Goal: Transaction & Acquisition: Purchase product/service

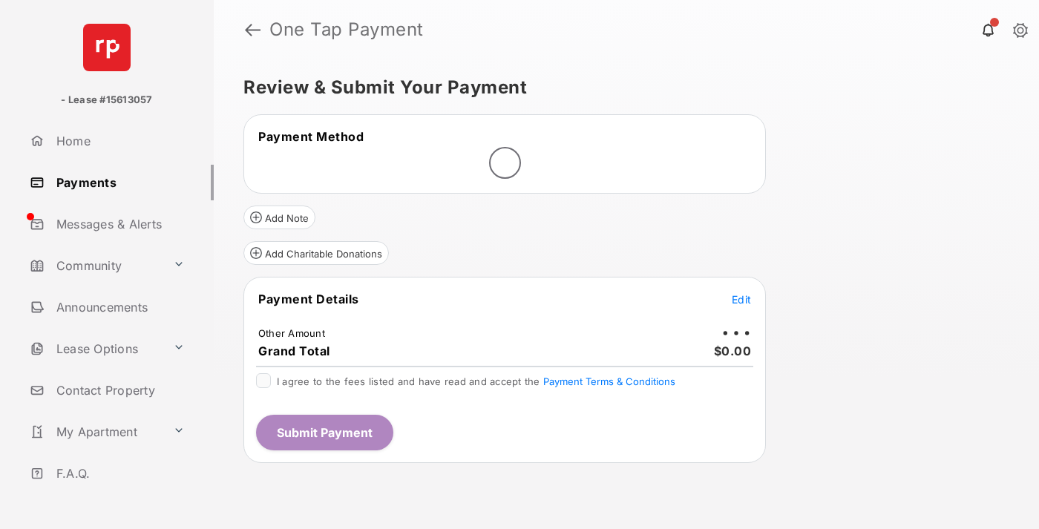
click at [741, 299] on span "Edit" at bounding box center [741, 299] width 19 height 13
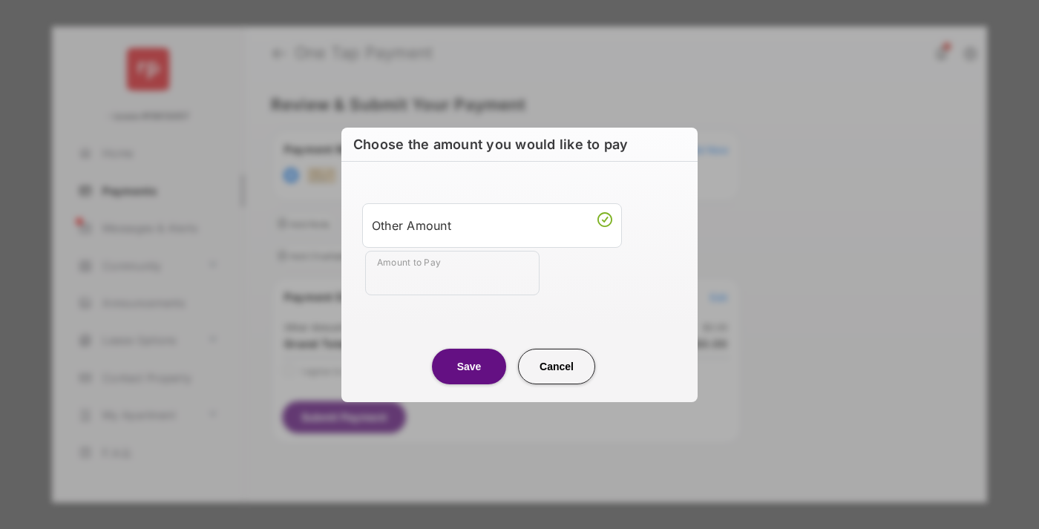
click at [492, 225] on div "Other Amount" at bounding box center [492, 225] width 240 height 25
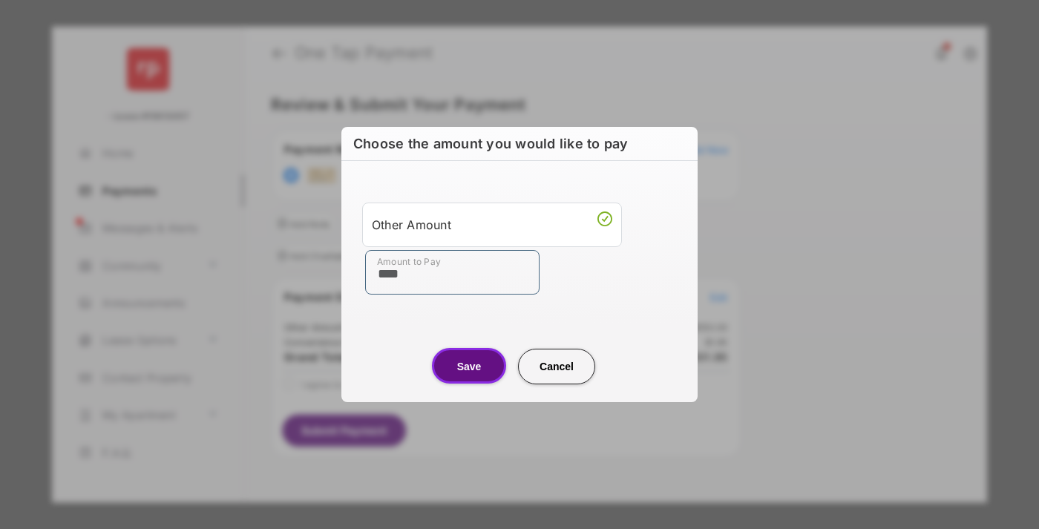
type input "****"
click at [469, 366] on button "Save" at bounding box center [469, 366] width 74 height 36
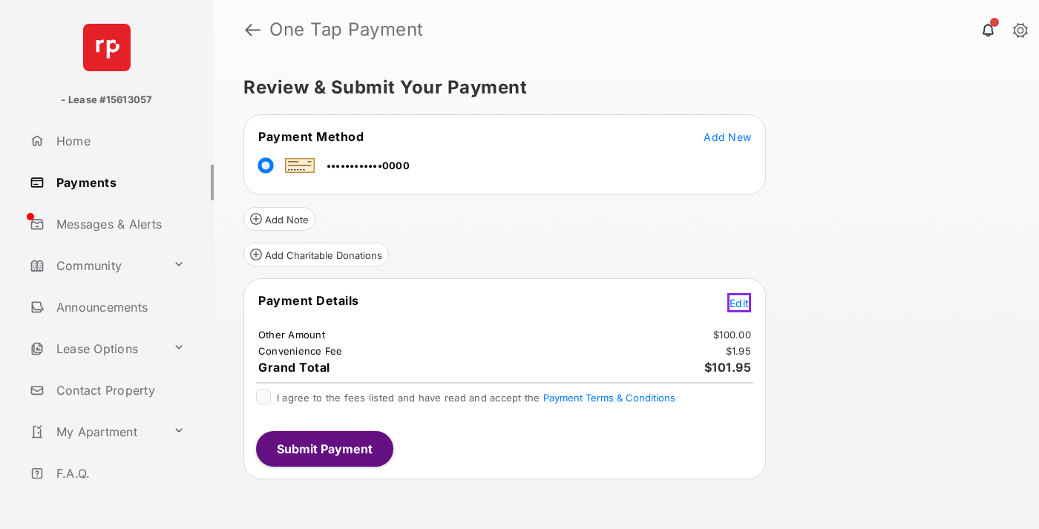
click at [741, 301] on span "Edit" at bounding box center [738, 303] width 19 height 13
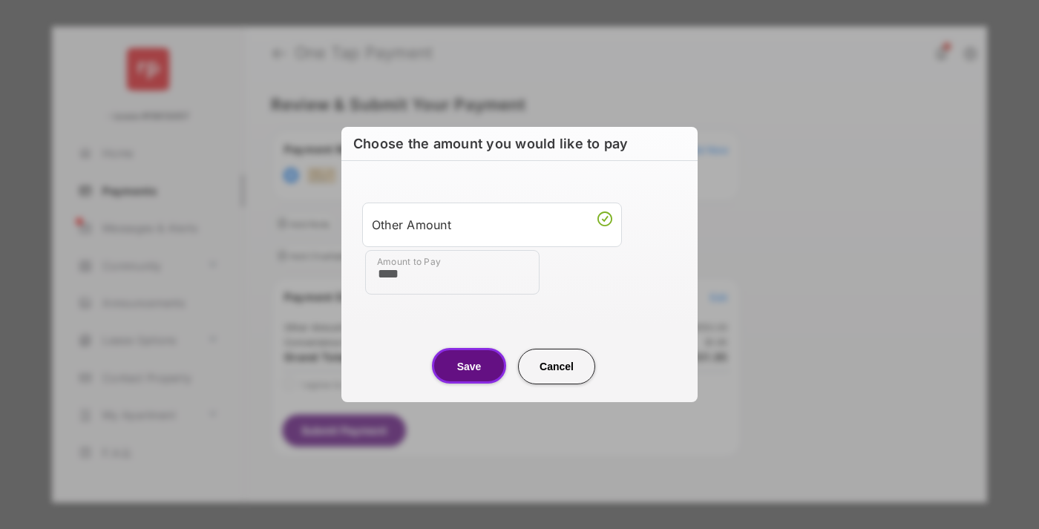
click at [469, 366] on button "Save" at bounding box center [469, 366] width 74 height 36
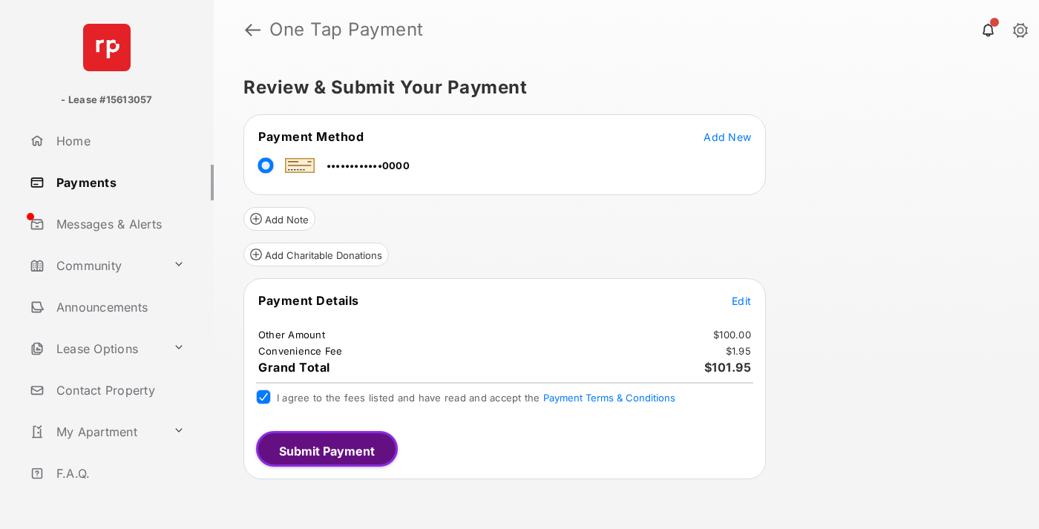
click at [324, 448] on button "Submit Payment" at bounding box center [327, 449] width 142 height 36
